Goal: Task Accomplishment & Management: Manage account settings

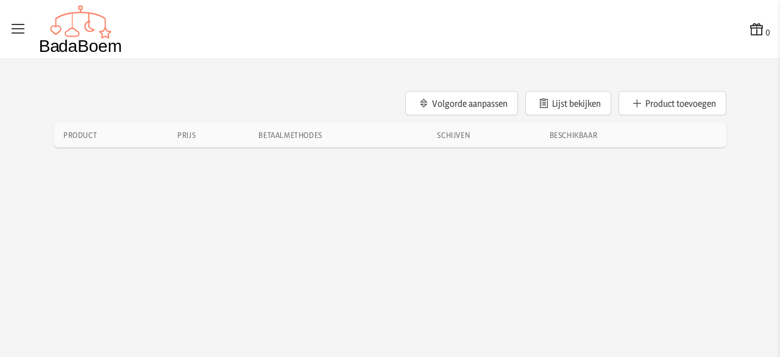
click at [21, 29] on icon at bounding box center [18, 29] width 17 height 17
click at [1, 1] on input "checkbox" at bounding box center [0, 0] width 1 height 1
checkbox input "true"
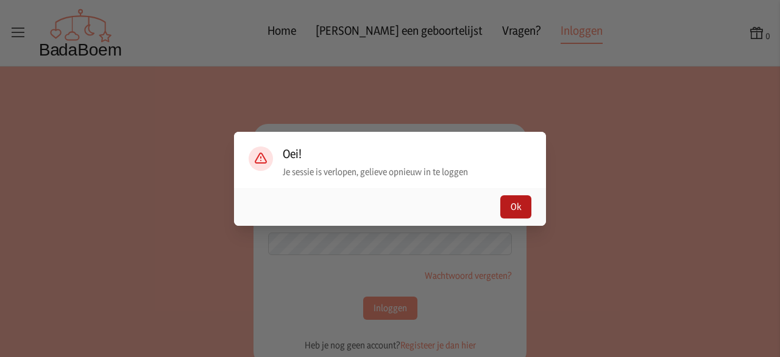
type input "[EMAIL_ADDRESS][DOMAIN_NAME]"
click at [510, 211] on button "Ok" at bounding box center [516, 206] width 31 height 23
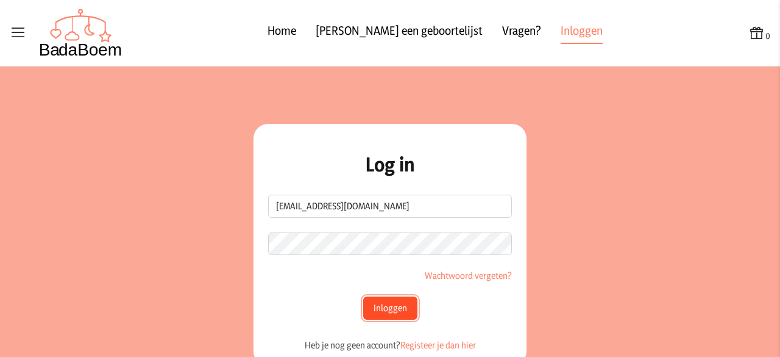
click at [391, 308] on button "Inloggen" at bounding box center [390, 307] width 54 height 23
